Goal: Manage account settings

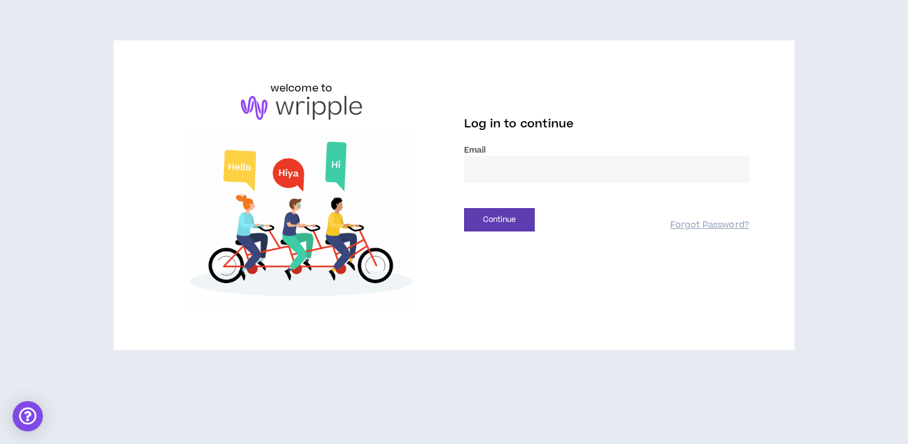
click at [574, 175] on input "email" at bounding box center [606, 169] width 285 height 27
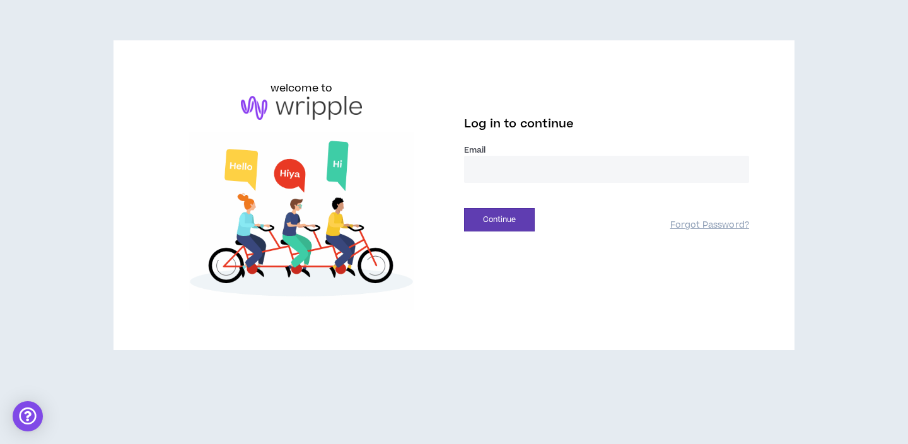
type input "**********"
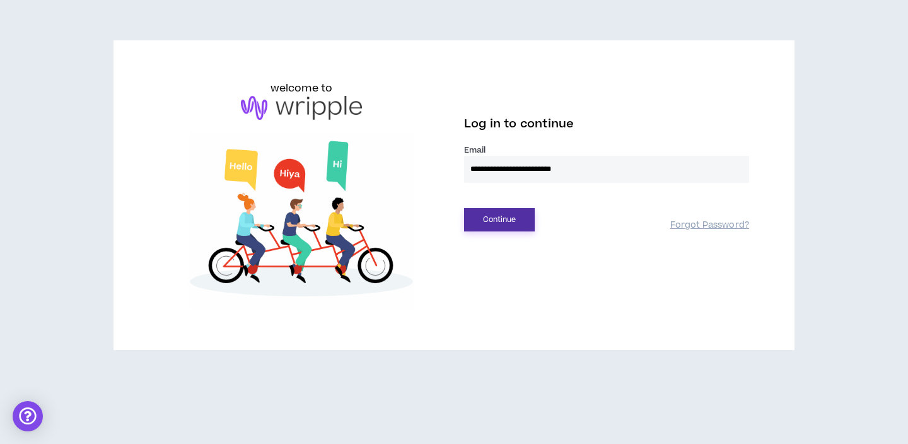
click at [516, 226] on button "Continue" at bounding box center [499, 219] width 71 height 23
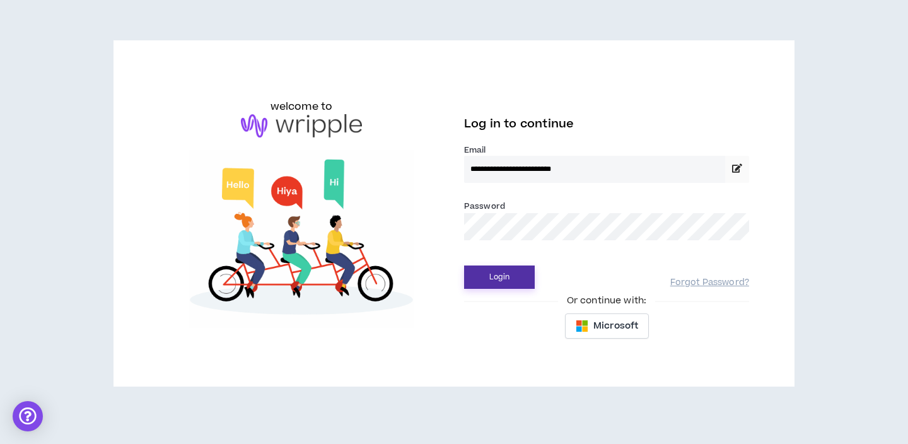
click at [514, 275] on button "Login" at bounding box center [499, 277] width 71 height 23
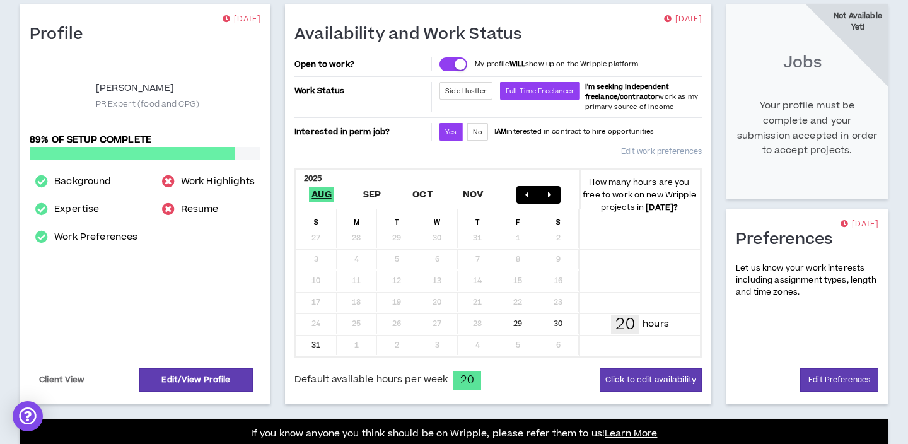
scroll to position [151, 0]
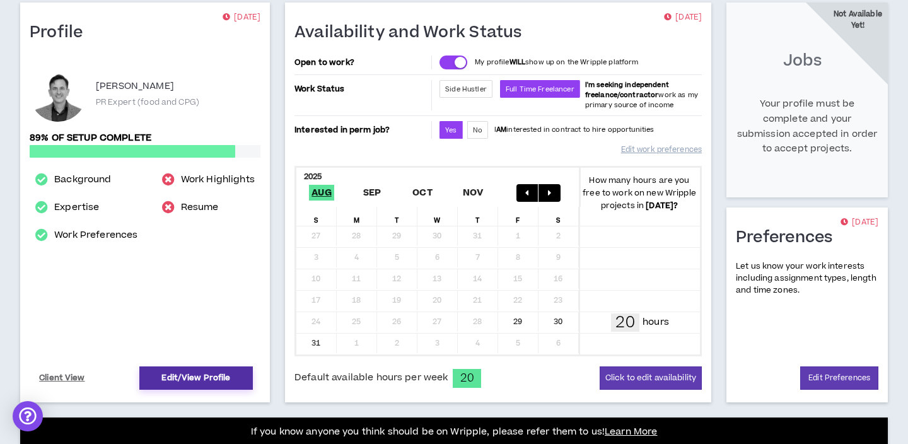
click at [190, 379] on link "Edit/View Profile" at bounding box center [196, 378] width 114 height 23
